Goal: Transaction & Acquisition: Purchase product/service

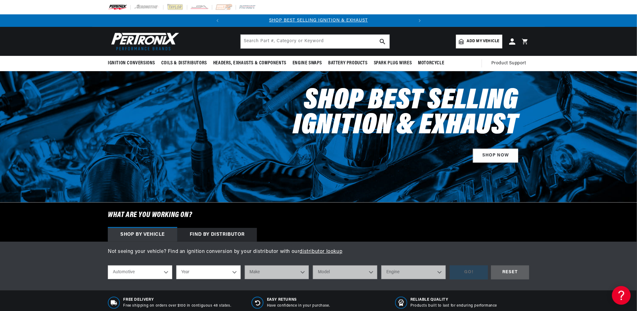
click at [475, 40] on span "Add my vehicle" at bounding box center [483, 41] width 32 height 6
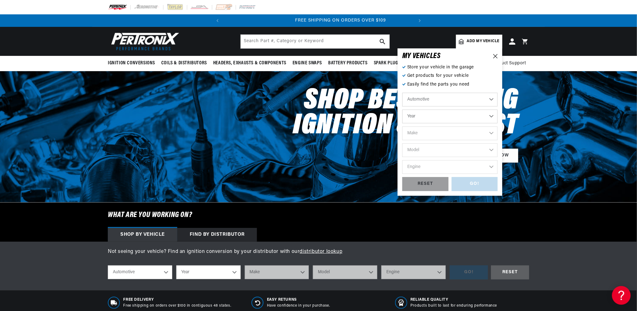
scroll to position [0, 189]
click at [491, 101] on select "Automotive Agricultural Industrial Marine Motorcycle" at bounding box center [449, 100] width 95 height 14
click at [493, 114] on select "Year 2026 2025 2024 2023 2022 2021 2020 2019 2018 2017 2016 2015 2014 2013 2012…" at bounding box center [449, 117] width 95 height 14
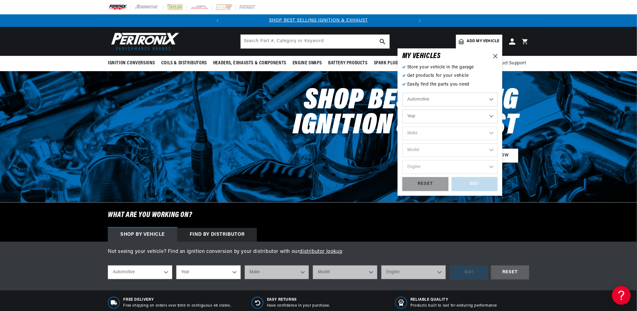
select select "2024"
click at [402, 110] on select "Year 2026 2025 2024 2023 2022 2021 2020 2019 2018 2017 2016 2015 2014 2013 2012…" at bounding box center [449, 117] width 95 height 14
select select "2024"
click at [491, 116] on select "2026 2025 2024 2023 2022 2021 2020 2019 2018 2017 2016 2015 2014 2013 2012 2011…" at bounding box center [449, 117] width 95 height 14
drag, startPoint x: 497, startPoint y: 129, endPoint x: 497, endPoint y: 139, distance: 9.4
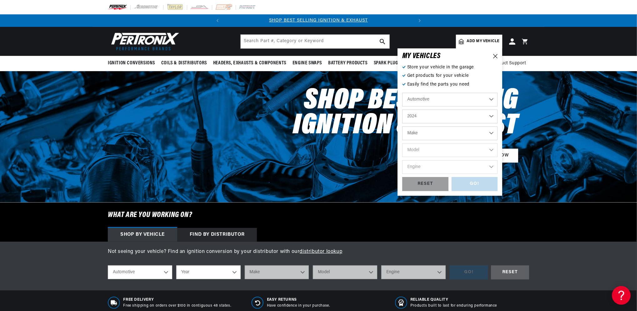
click at [497, 139] on select "Make Chevrolet Ford" at bounding box center [449, 134] width 95 height 14
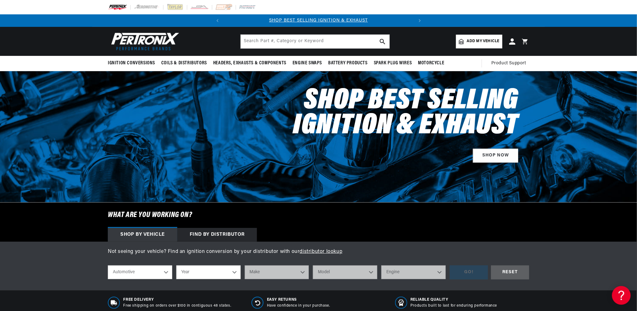
click at [236, 270] on select "Year [DATE] 2025 2024 2023 2022 2021 2020 2019 2018 2017 2016 2015 2014 2013 20…" at bounding box center [208, 273] width 64 height 14
select select "2000"
click at [176, 266] on select "Year [DATE] 2025 2024 2023 2022 2021 2020 2019 2018 2017 2016 2015 2014 2013 20…" at bounding box center [208, 273] width 64 height 14
select select "2000"
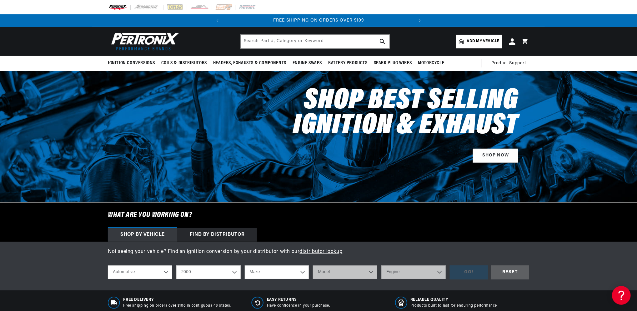
click at [303, 273] on select "Make Buick Cadillac Chevrolet Chrysler Dodge Ford GMC Isuzu Jeep Lincoln Mazda …" at bounding box center [277, 273] width 64 height 14
select select "Chevrolet"
click at [245, 266] on select "Make Buick Cadillac Chevrolet Chrysler Dodge Ford GMC Isuzu Jeep Lincoln Mazda …" at bounding box center [277, 273] width 64 height 14
select select "Chevrolet"
click at [371, 273] on select "Model Astro B7 Blazer C35 C1500 C2500 C3500 C3500HD C6500 Kodiak C7500 Kodiak C…" at bounding box center [345, 273] width 64 height 14
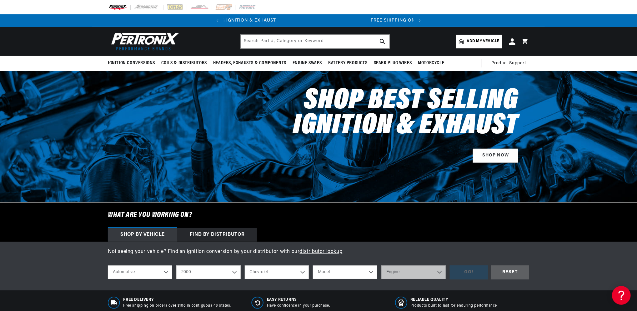
scroll to position [0, 22]
select select "C35"
click at [313, 266] on select "Model Astro B7 Blazer C35 C1500 C2500 C3500 C3500HD C6500 Kodiak C7500 Kodiak C…" at bounding box center [345, 273] width 64 height 14
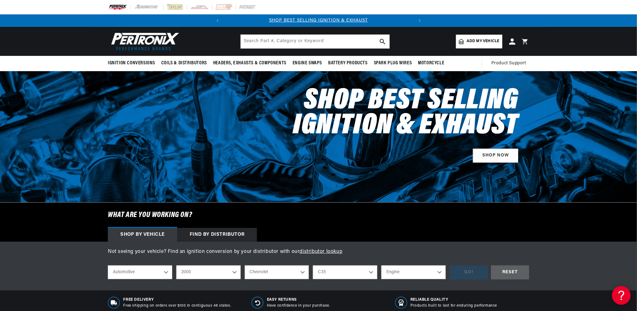
click at [371, 274] on select "Astro B7 Blazer C35 C1500 C2500 C3500 C3500HD C6500 Kodiak C7500 Kodiak Camaro …" at bounding box center [345, 273] width 64 height 14
click at [313, 266] on select "Astro B7 Blazer C35 C1500 C2500 C3500 C3500HD C6500 Kodiak C7500 Kodiak Camaro …" at bounding box center [345, 273] width 64 height 14
click at [371, 272] on select "Astro B7 Blazer C35 C1500 C2500 C3500 C3500HD C6500 Kodiak C7500 Kodiak Camaro …" at bounding box center [345, 273] width 64 height 14
click at [313, 266] on select "Astro B7 Blazer C35 C1500 C2500 C3500 C3500HD C6500 Kodiak C7500 Kodiak Camaro …" at bounding box center [345, 273] width 64 height 14
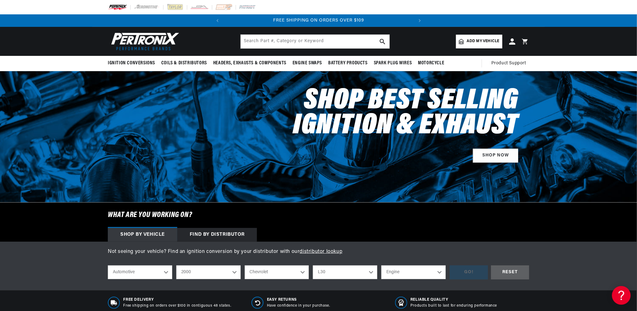
select select "Silverado-1500"
click at [435, 272] on select "Engine 4.3L 4.8L 5.3L" at bounding box center [413, 273] width 64 height 14
select select "5.3L"
click at [381, 266] on select "Engine 4.3L 4.8L 5.3L" at bounding box center [413, 273] width 64 height 14
select select "5.3L"
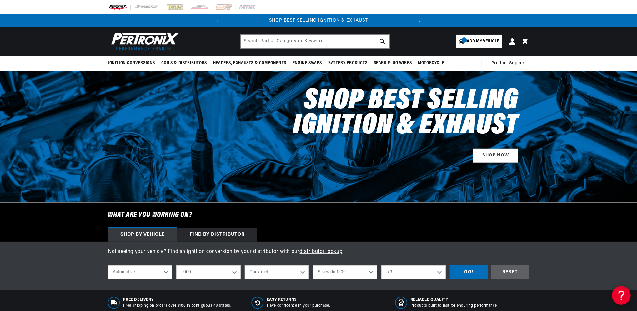
scroll to position [0, 0]
click at [465, 270] on div "GO!" at bounding box center [469, 273] width 38 height 14
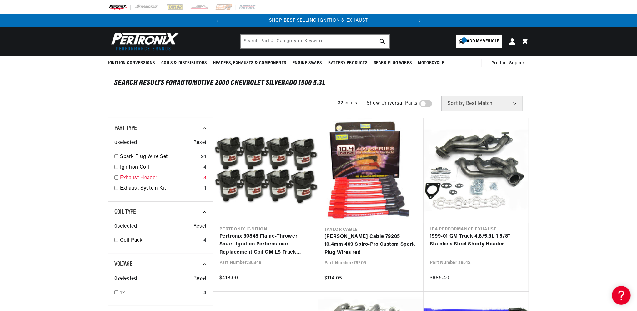
click at [116, 178] on input "checkbox" at bounding box center [116, 178] width 4 height 4
checkbox input "true"
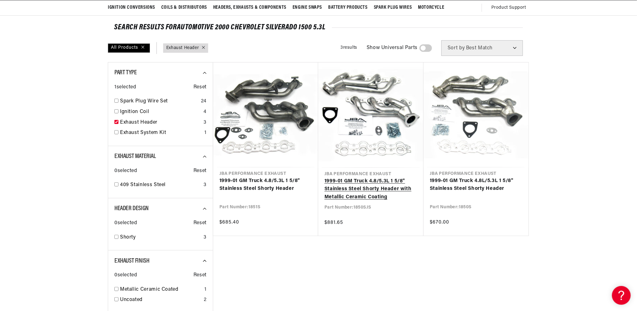
click at [335, 192] on link "1999-01 GM Truck 4.8/5.3L 1 5/8" Stainless Steel Shorty Header with Metallic Ce…" at bounding box center [370, 189] width 93 height 24
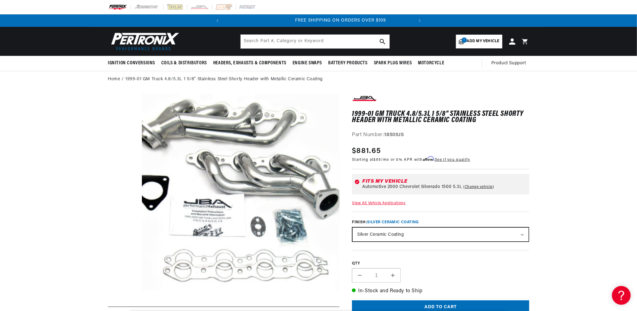
scroll to position [0, 189]
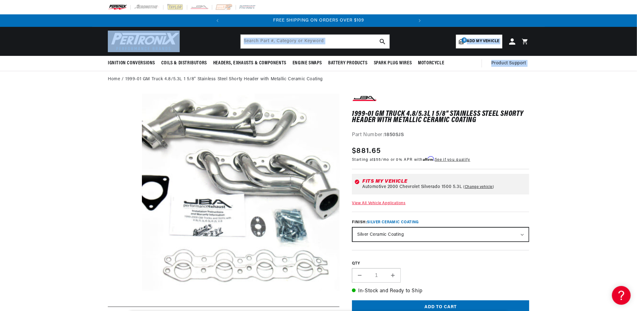
drag, startPoint x: 636, startPoint y: 52, endPoint x: 636, endPoint y: 57, distance: 5.0
click at [636, 57] on sticky-header "Ignition Conversions Shop by Feature Ignitor© The Original Ignitor© Ignitor© II…" at bounding box center [318, 49] width 637 height 44
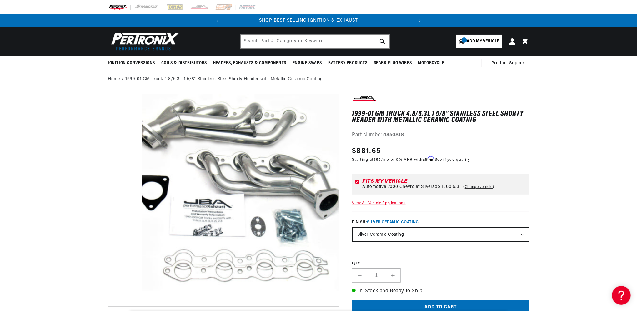
scroll to position [0, 0]
drag, startPoint x: 636, startPoint y: 57, endPoint x: 634, endPoint y: 69, distance: 11.5
click at [634, 69] on div "Ignition Conversions Shop by Feature Ignitor© The Original Ignitor© Ignitor© II…" at bounding box center [318, 63] width 637 height 15
drag, startPoint x: 634, startPoint y: 69, endPoint x: 592, endPoint y: 99, distance: 52.1
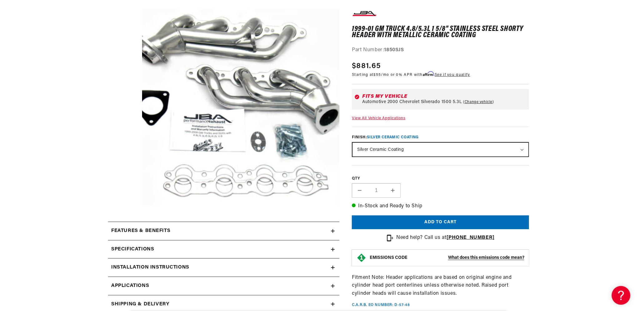
scroll to position [0, 189]
click at [433, 224] on button "Add to cart" at bounding box center [440, 223] width 177 height 14
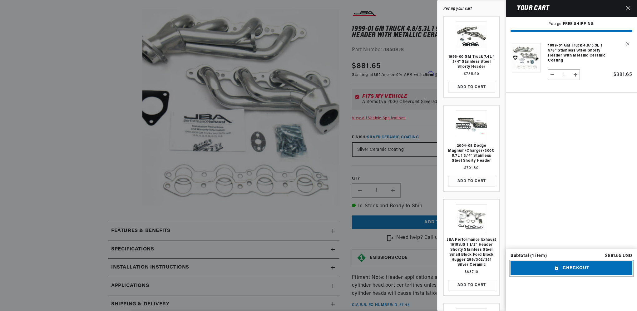
click at [566, 276] on button "Checkout" at bounding box center [572, 269] width 122 height 14
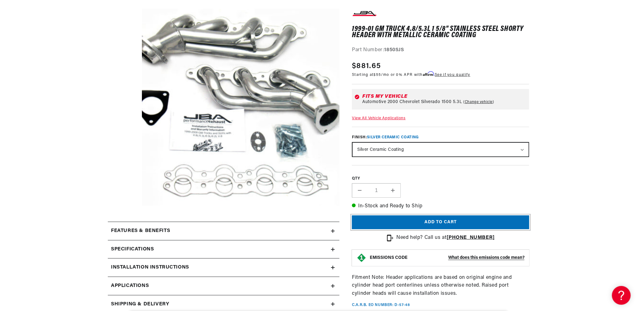
click at [427, 221] on button "Add to cart" at bounding box center [440, 223] width 177 height 14
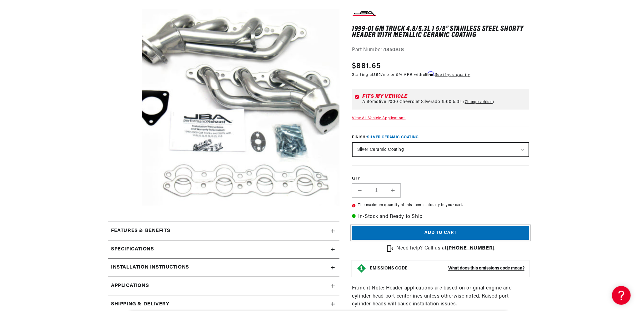
scroll to position [0, 189]
drag, startPoint x: 636, startPoint y: 71, endPoint x: 637, endPoint y: 35, distance: 36.3
click at [636, 35] on html "Skip to content Your cart Your cart is empty Get the right parts the first time…" at bounding box center [318, 70] width 637 height 311
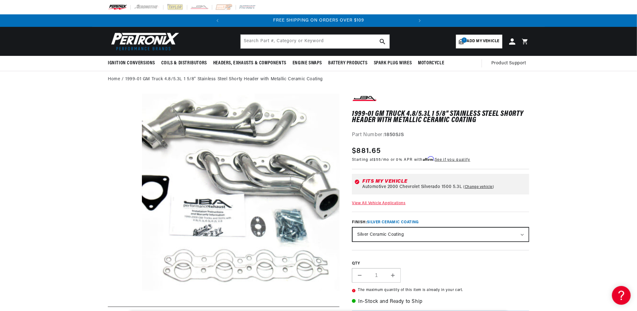
click at [473, 37] on link "1 Add my vehicle" at bounding box center [479, 42] width 46 height 14
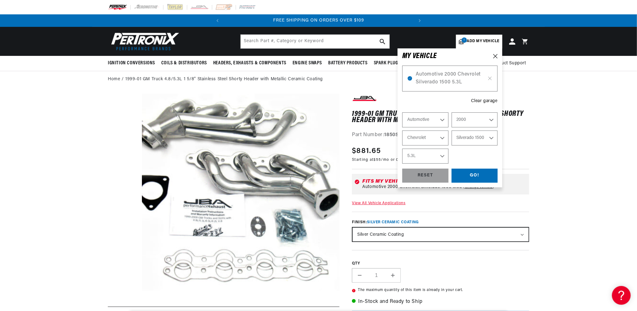
select select "Year"
select select "Make"
select select "Model"
select select "Engine"
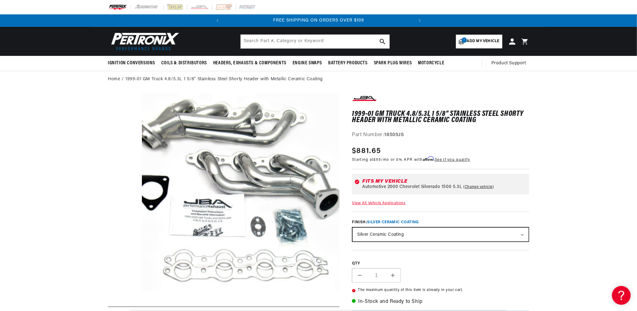
click at [525, 41] on icon at bounding box center [525, 41] width 6 height 6
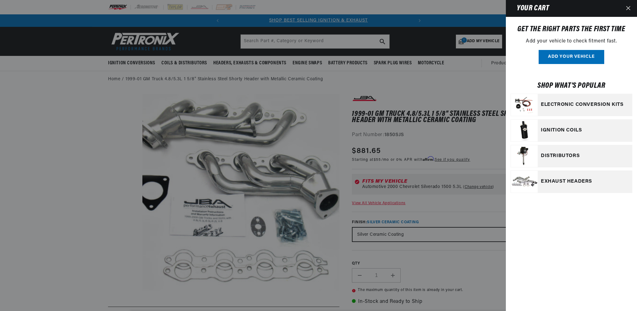
click at [628, 7] on icon "Close" at bounding box center [628, 8] width 4 height 4
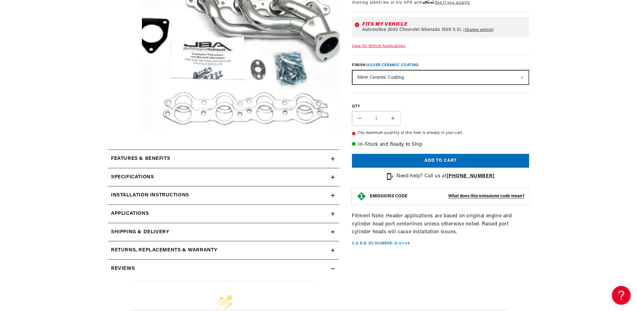
scroll to position [165, 0]
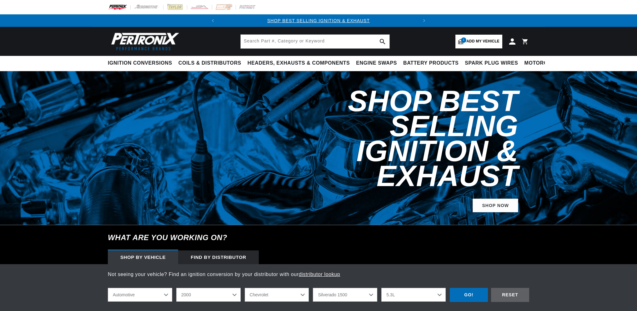
select select "2000"
select select "Chevrolet"
select select "Silverado-1500"
select select "5.3L"
